Goal: Check status: Check status

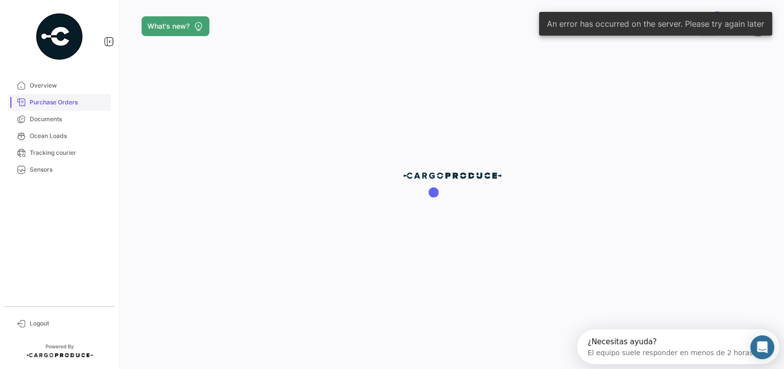
click at [69, 105] on span "Purchase Orders" at bounding box center [68, 102] width 77 height 9
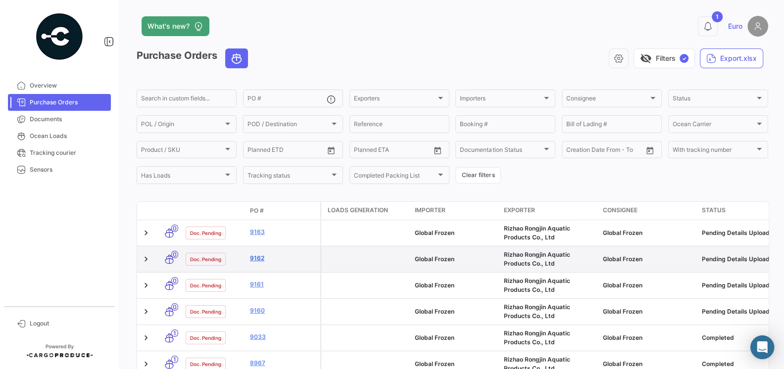
click at [258, 259] on link "9162" at bounding box center [283, 258] width 66 height 9
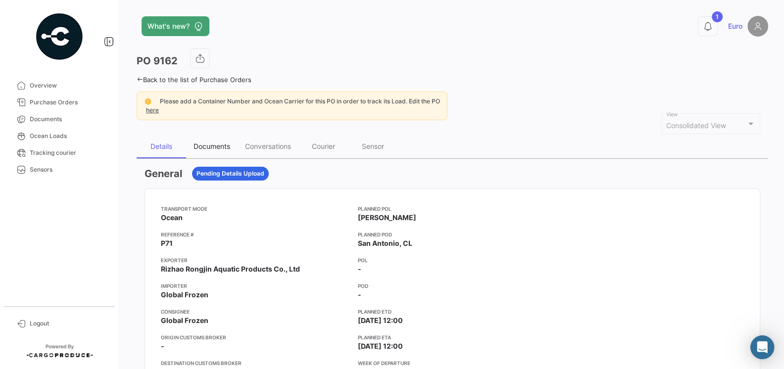
click at [211, 143] on div "Documents" at bounding box center [211, 146] width 37 height 8
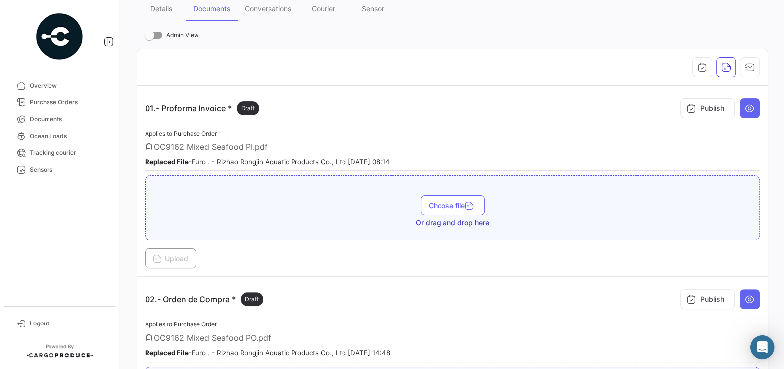
scroll to position [78, 0]
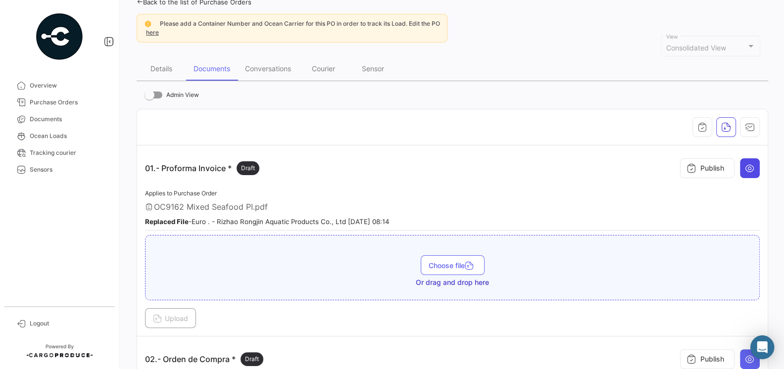
click at [754, 168] on button at bounding box center [749, 168] width 20 height 20
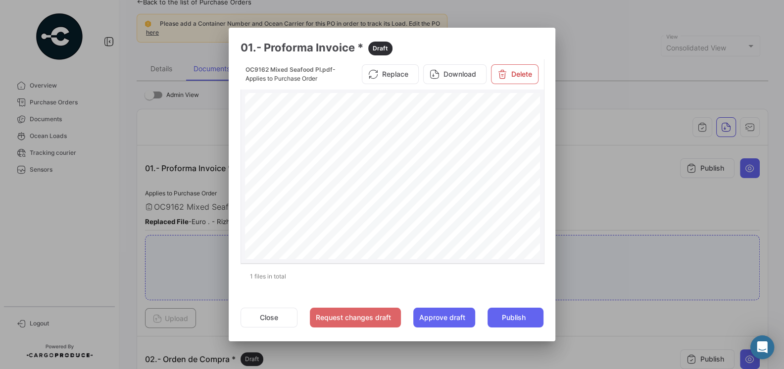
scroll to position [46, 0]
click at [272, 312] on button "Close" at bounding box center [268, 318] width 57 height 20
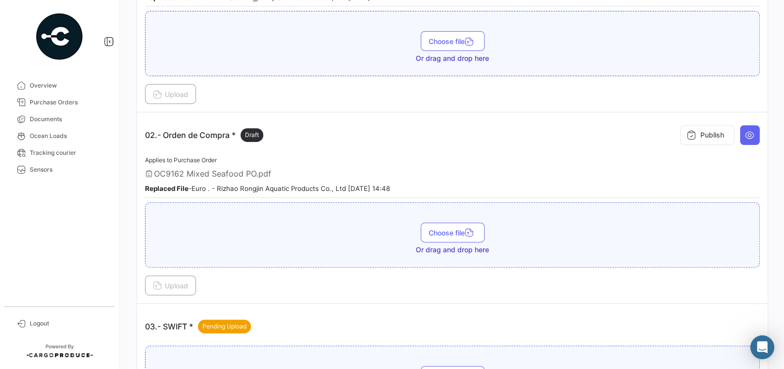
scroll to position [350, 0]
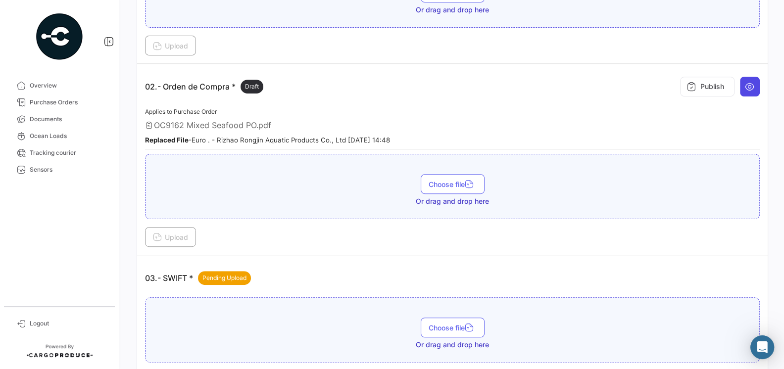
click at [749, 85] on icon at bounding box center [749, 87] width 10 height 10
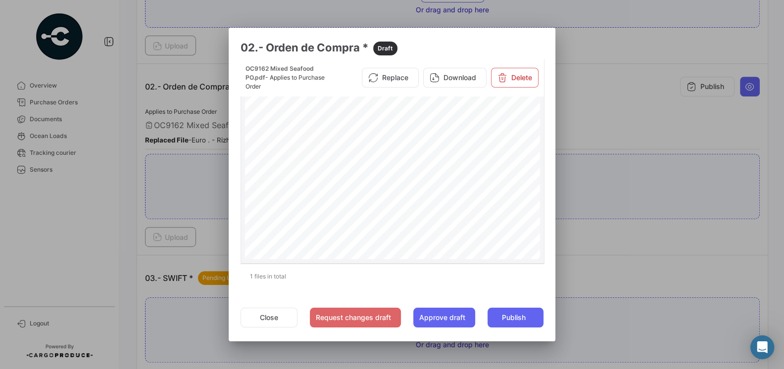
scroll to position [17, 0]
click at [266, 315] on button "Close" at bounding box center [268, 318] width 57 height 20
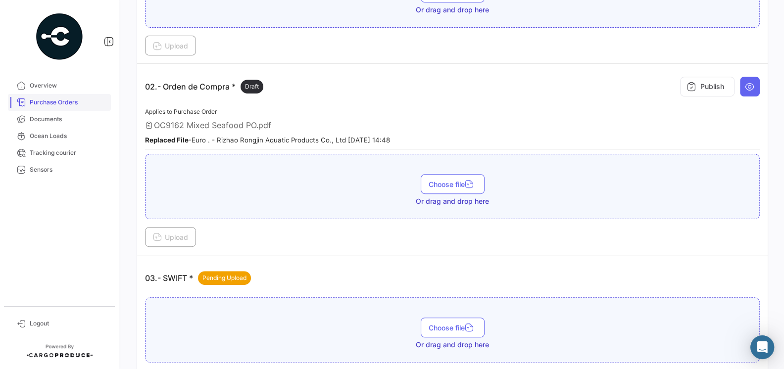
click at [54, 108] on link "Purchase Orders" at bounding box center [59, 102] width 103 height 17
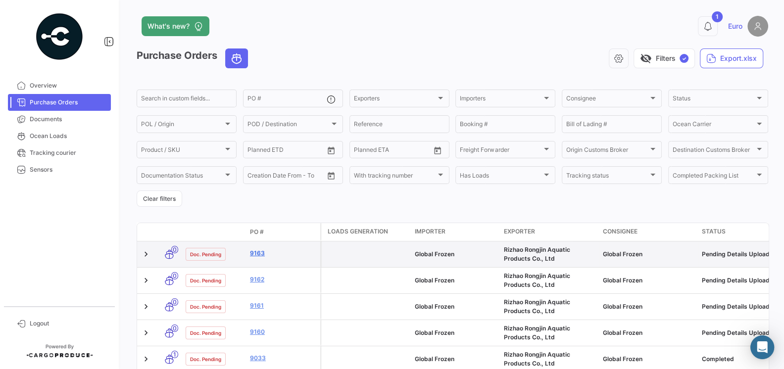
click at [254, 252] on link "9163" at bounding box center [283, 253] width 66 height 9
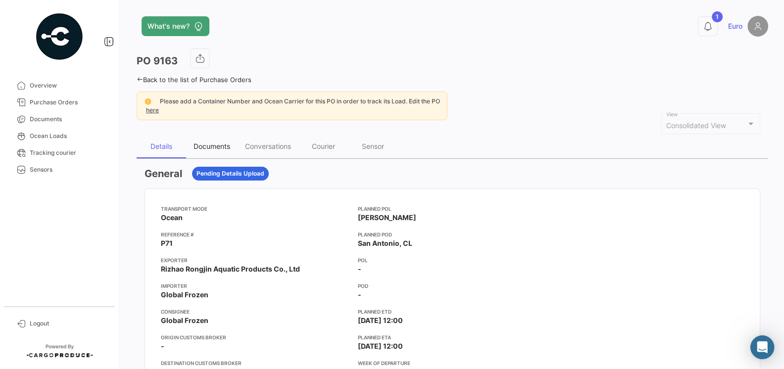
click at [213, 149] on div "Documents" at bounding box center [211, 146] width 37 height 8
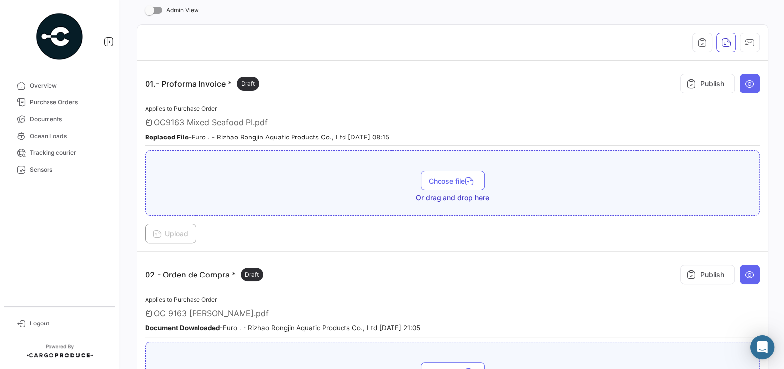
scroll to position [159, 0]
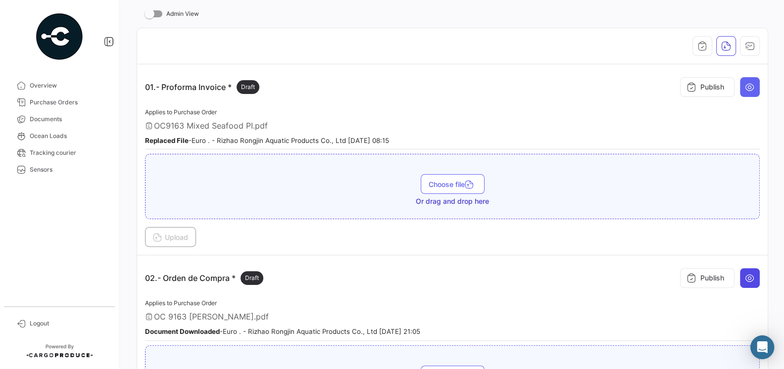
click at [754, 271] on button at bounding box center [749, 278] width 20 height 20
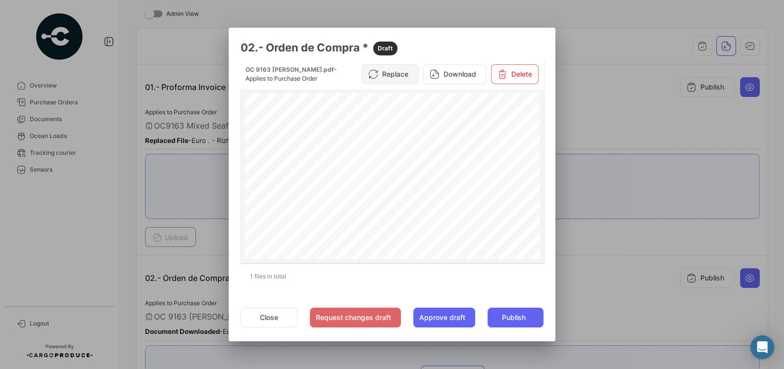
click at [397, 74] on button "Replace" at bounding box center [390, 74] width 57 height 20
click at [395, 77] on button "Replace" at bounding box center [390, 74] width 57 height 20
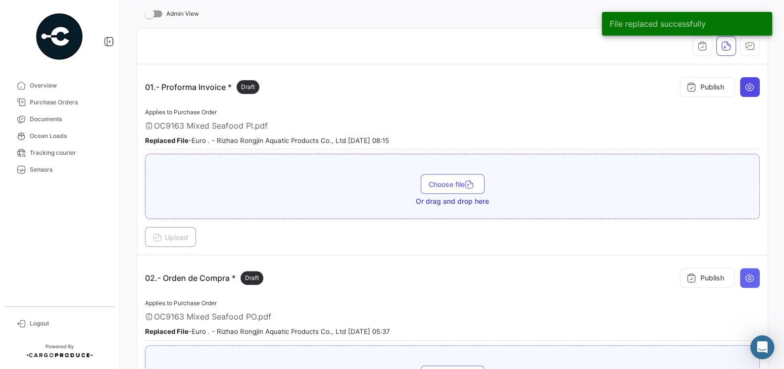
click at [743, 89] on button at bounding box center [749, 87] width 20 height 20
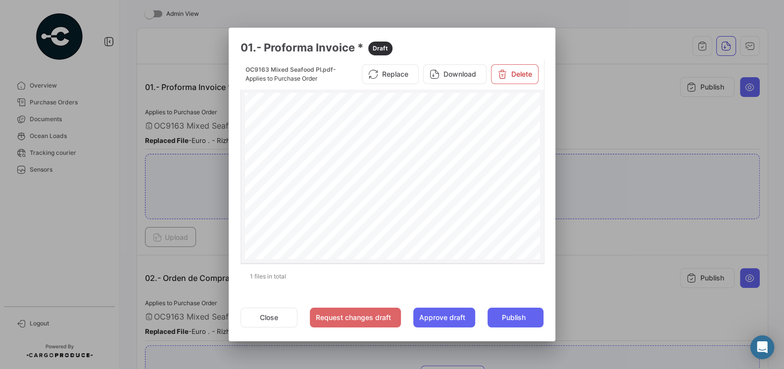
scroll to position [170, 0]
click at [281, 310] on button "Close" at bounding box center [268, 318] width 57 height 20
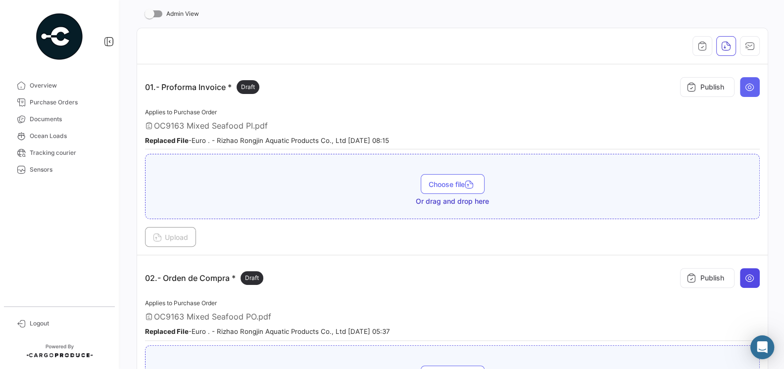
click at [755, 278] on button at bounding box center [749, 278] width 20 height 20
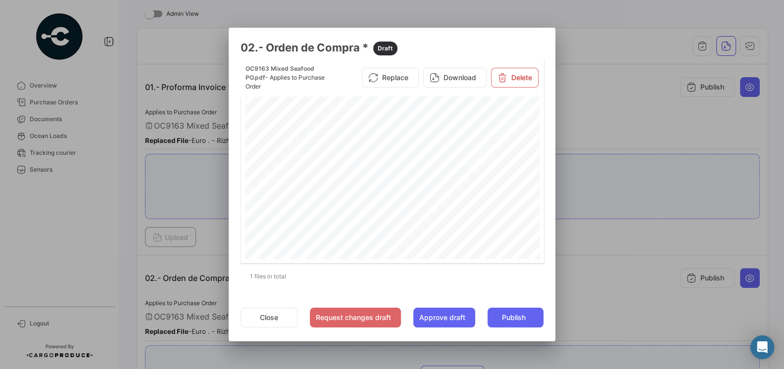
scroll to position [225, 0]
click at [258, 316] on button "Close" at bounding box center [268, 318] width 57 height 20
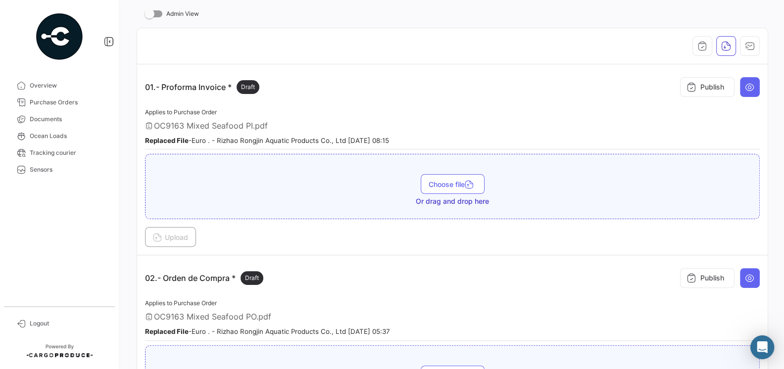
click at [335, 287] on div "02.- Orden de Compra * Draft Publish" at bounding box center [452, 278] width 614 height 30
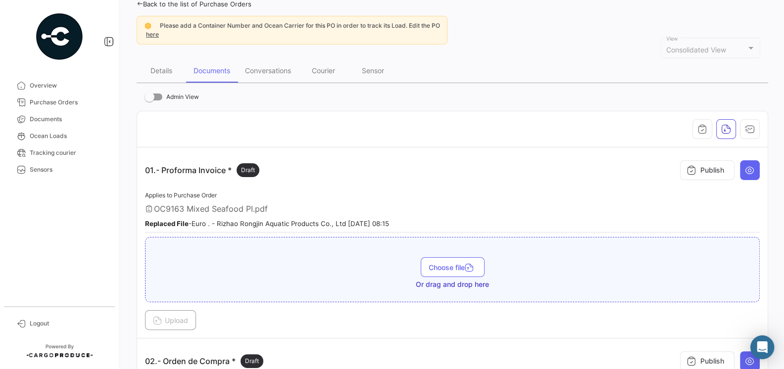
scroll to position [0, 0]
